Goal: Information Seeking & Learning: Stay updated

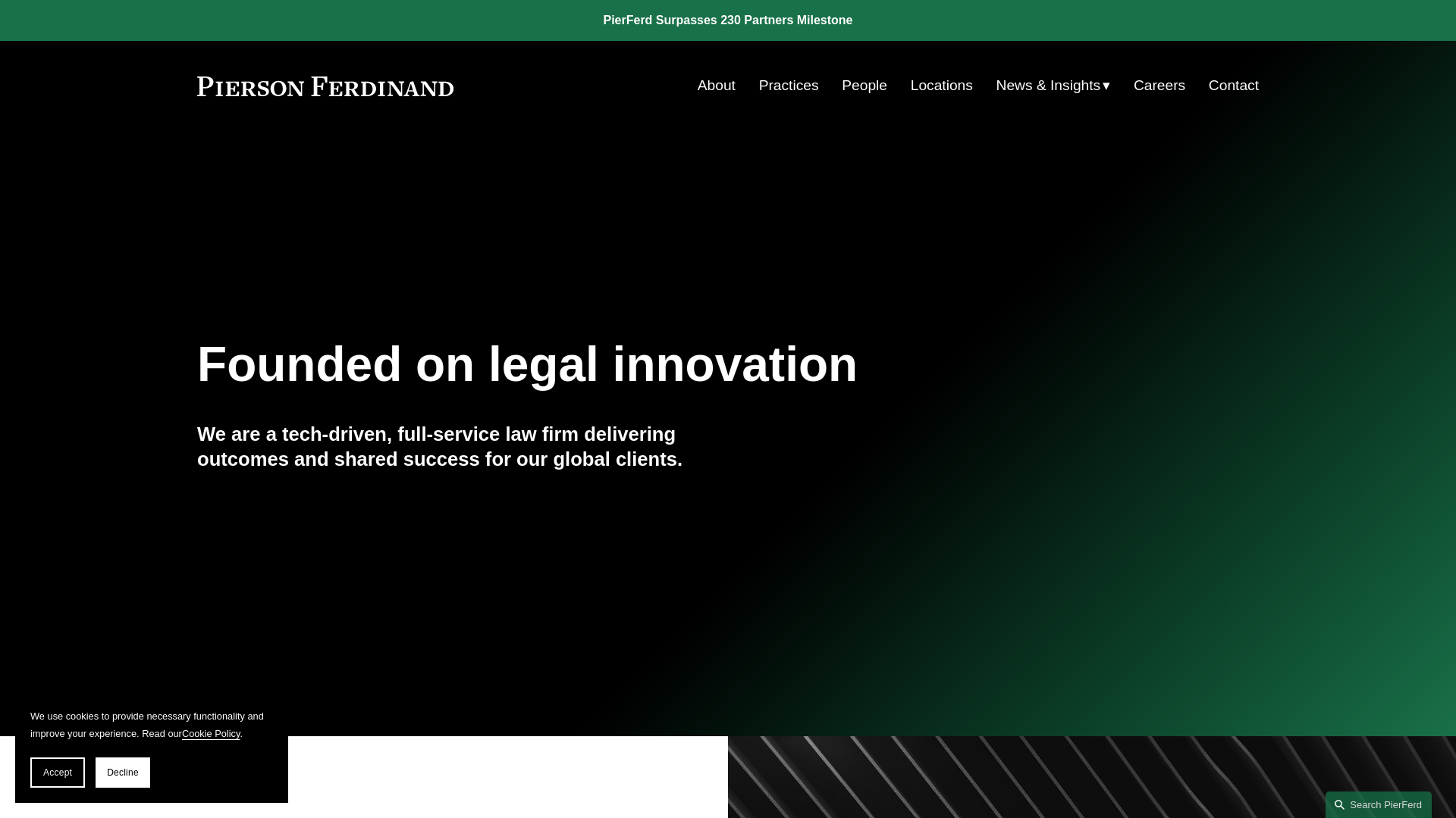
click at [728, 20] on link at bounding box center [728, 20] width 1456 height 41
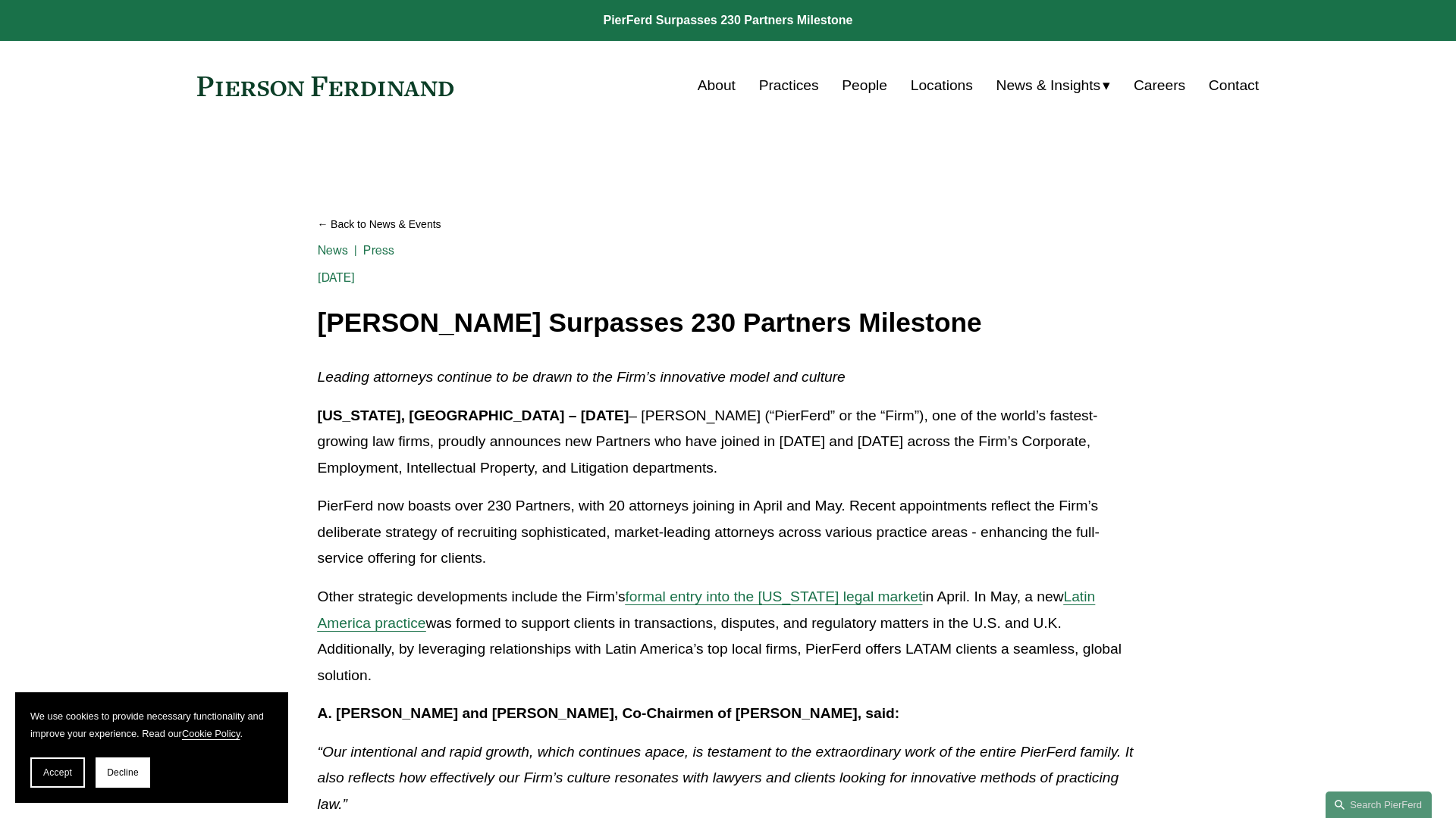
click at [728, 224] on link "Back to News & Events" at bounding box center [728, 224] width 821 height 27
